Goal: Task Accomplishment & Management: Use online tool/utility

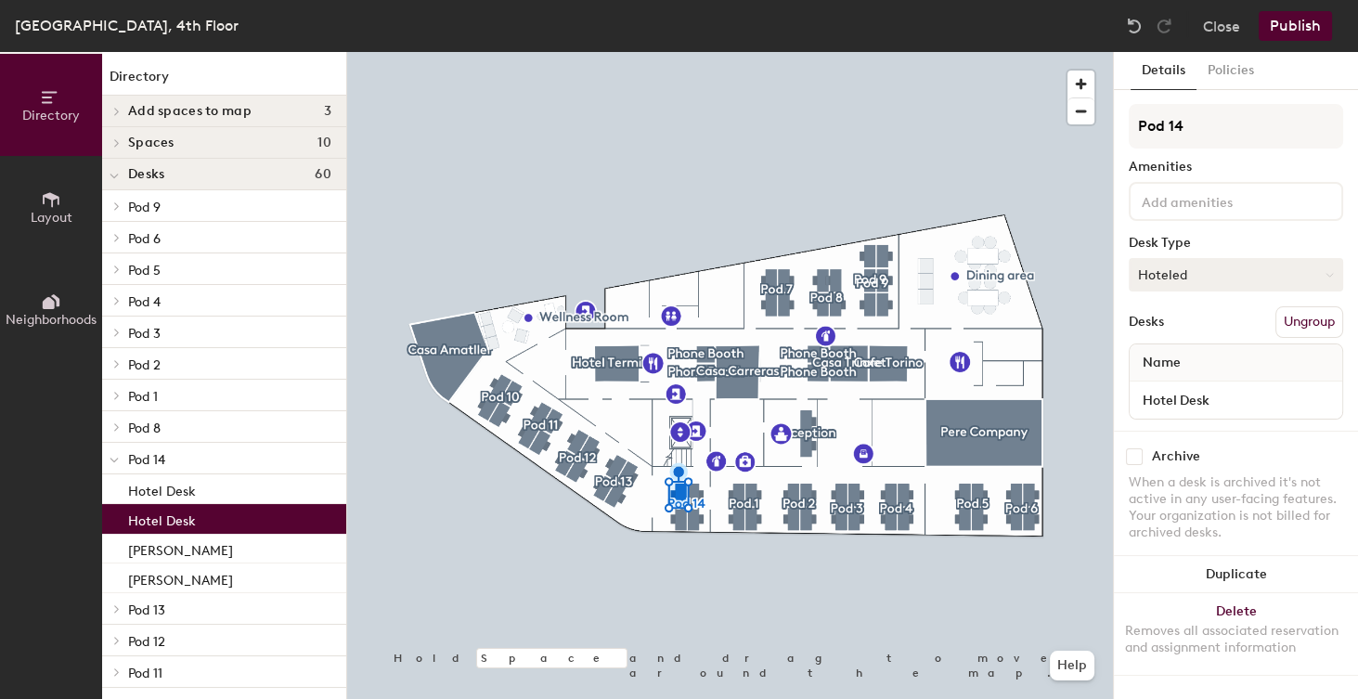
click at [1156, 278] on button "Hoteled" at bounding box center [1236, 274] width 214 height 33
click at [1167, 333] on div "Assigned" at bounding box center [1223, 332] width 186 height 28
click at [1216, 399] on input "Hotel Desk" at bounding box center [1235, 400] width 205 height 26
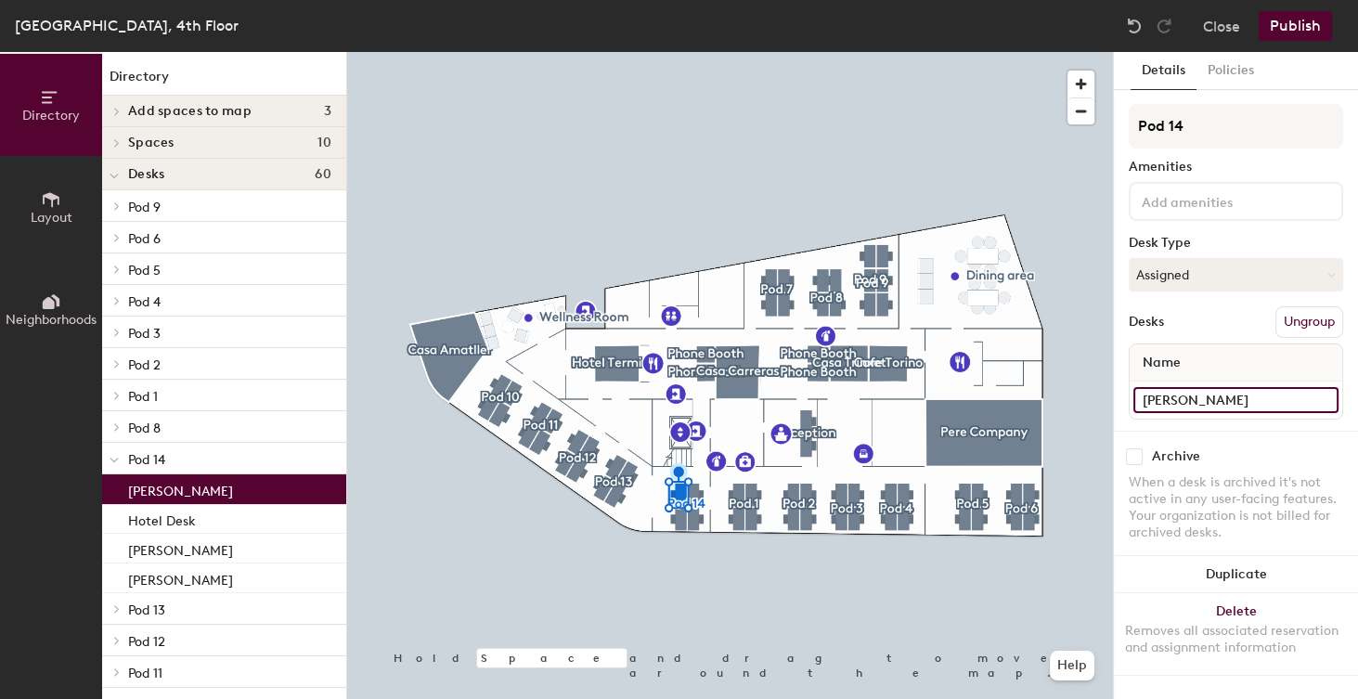
type input "[PERSON_NAME]"
click at [1302, 28] on button "Publish" at bounding box center [1295, 26] width 73 height 30
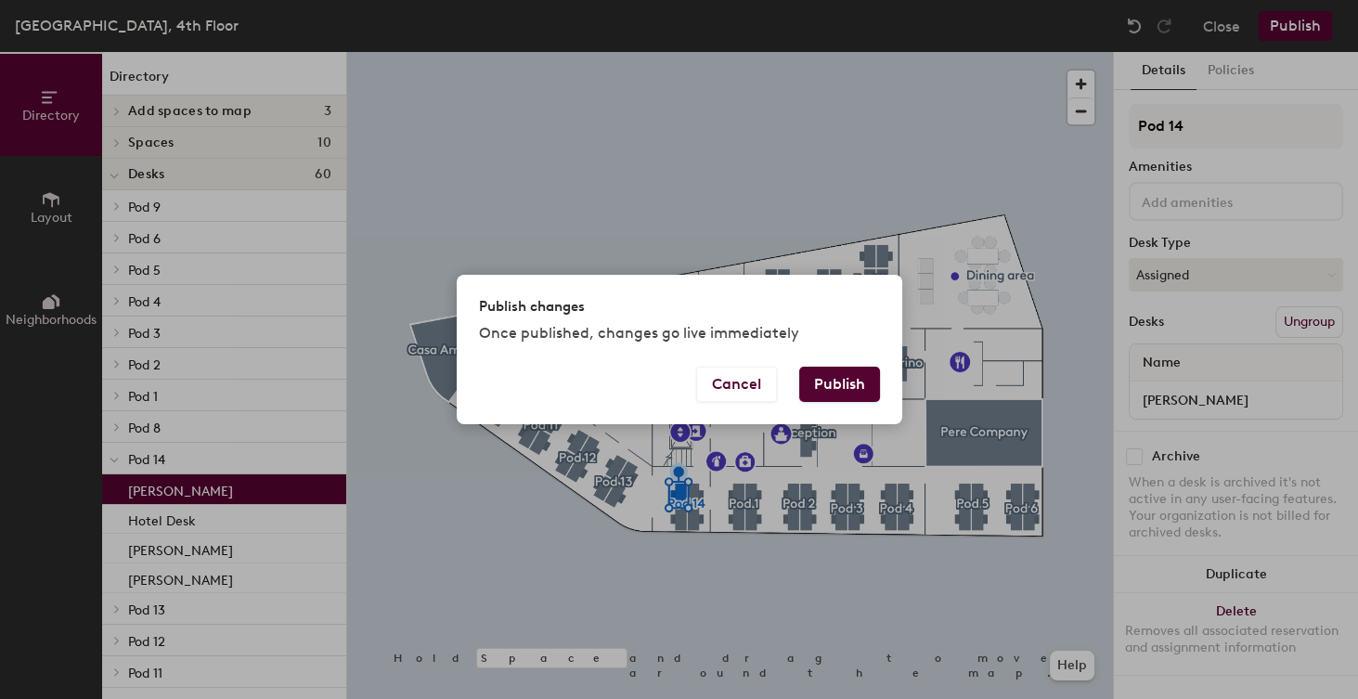
click at [852, 390] on button "Publish" at bounding box center [839, 384] width 81 height 35
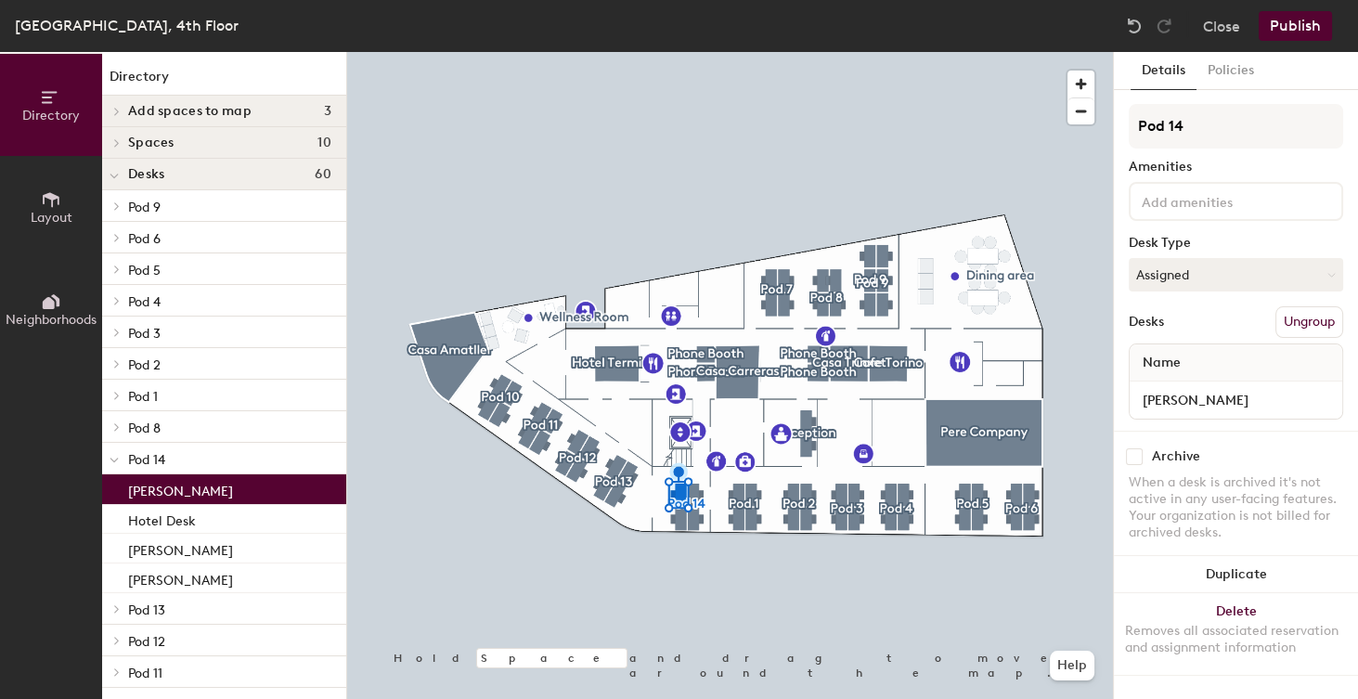
click at [1290, 28] on button "Publish" at bounding box center [1295, 26] width 73 height 30
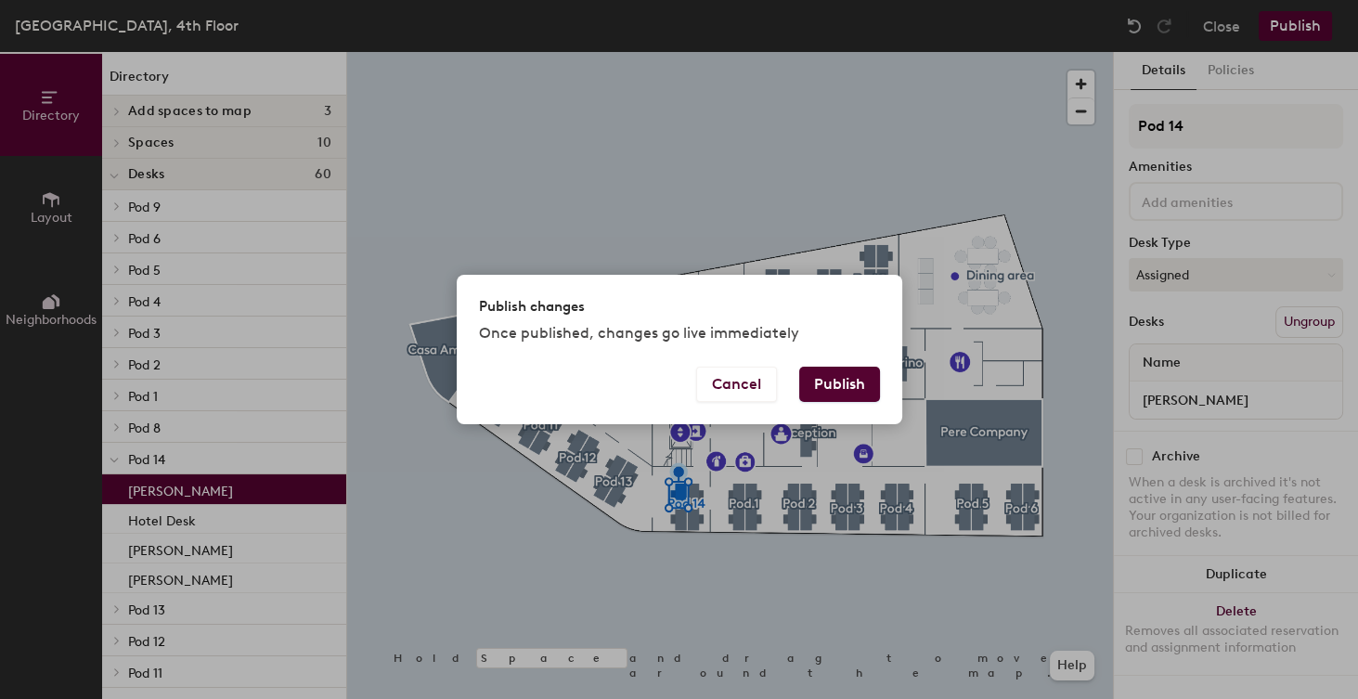
click at [855, 378] on button "Publish" at bounding box center [839, 384] width 81 height 35
